Goal: Transaction & Acquisition: Purchase product/service

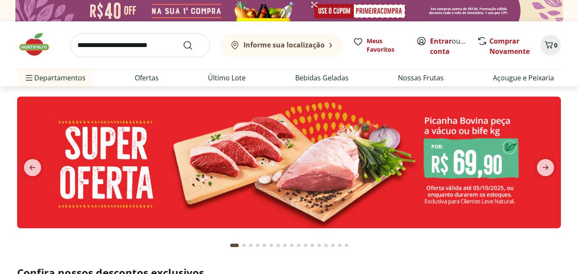
click at [134, 47] on input "search" at bounding box center [140, 45] width 140 height 24
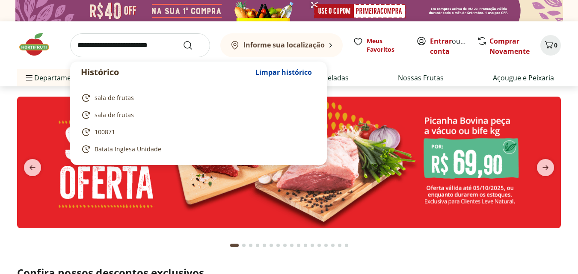
paste input "******"
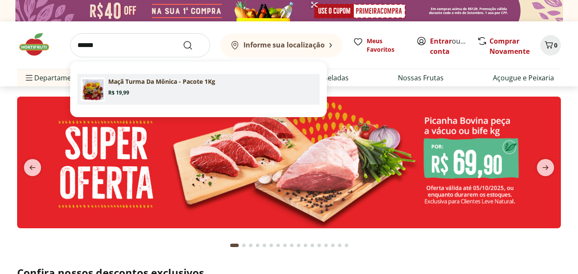
click at [124, 89] on span "Price: R$ 19,99" at bounding box center [118, 92] width 21 height 7
type input "**********"
